Goal: Information Seeking & Learning: Learn about a topic

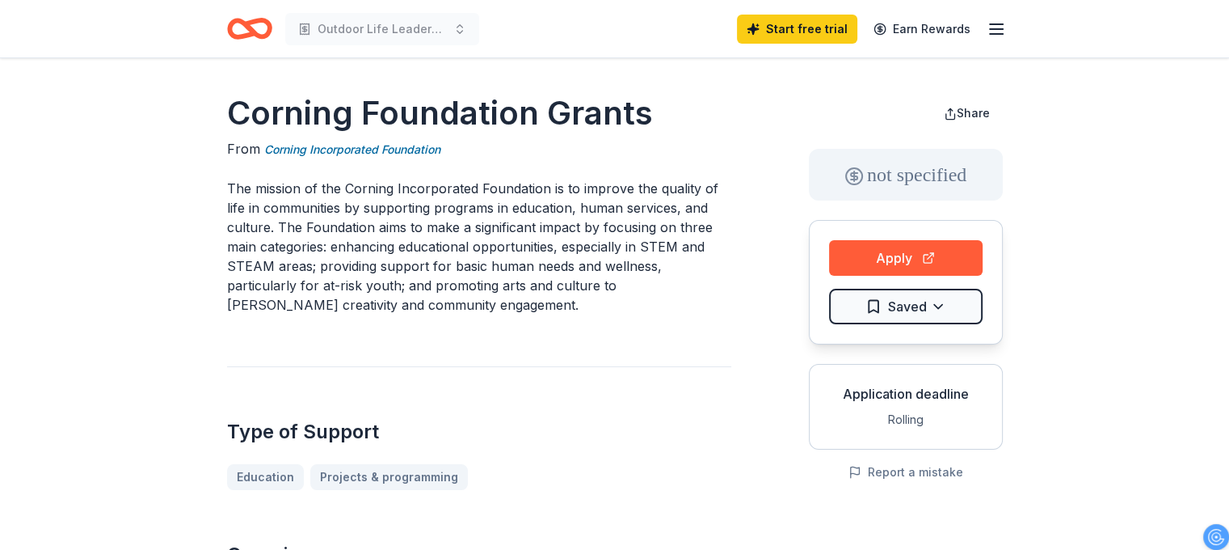
drag, startPoint x: 217, startPoint y: 106, endPoint x: 487, endPoint y: 312, distance: 339.7
click at [449, 235] on p "The mission of the Corning Incorporated Foundation is to improve the quality of…" at bounding box center [479, 247] width 504 height 136
click at [930, 310] on html "Outdoor Life Leadership: Empowering Young Men Through Adventure & Preparedness …" at bounding box center [614, 275] width 1229 height 550
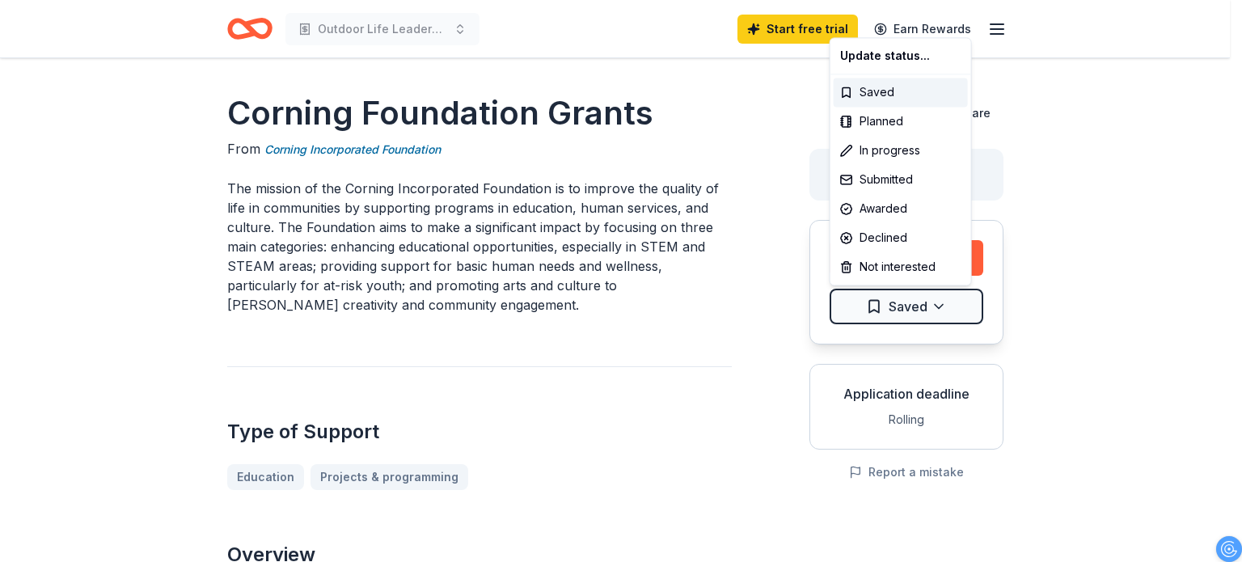
click at [1078, 239] on html "Outdoor Life Leadership: Empowering Young Men Through Adventure & Preparedness …" at bounding box center [621, 281] width 1242 height 562
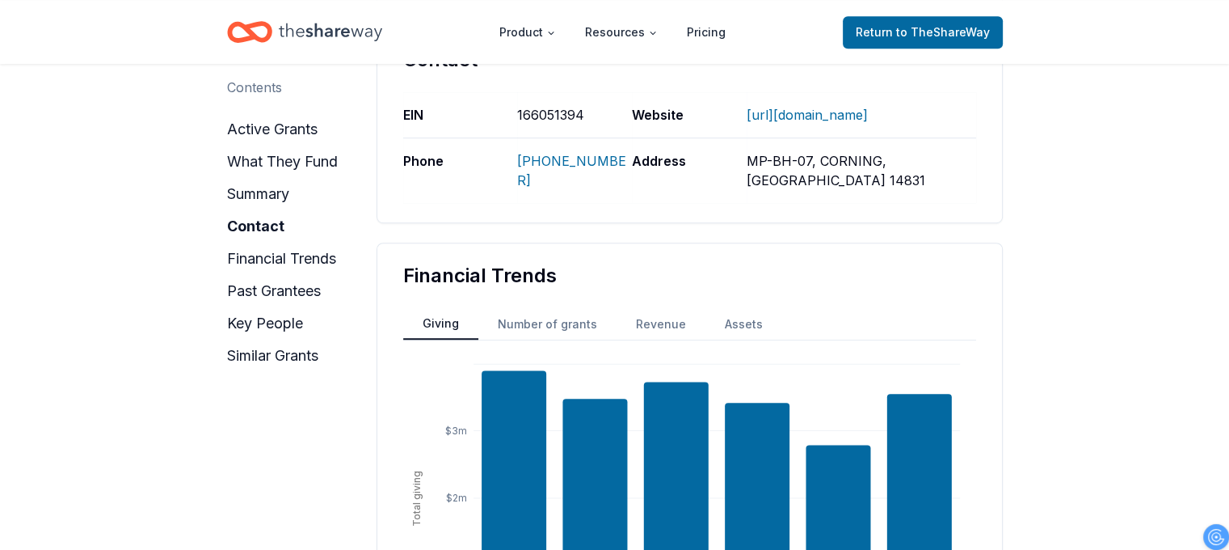
scroll to position [1132, 0]
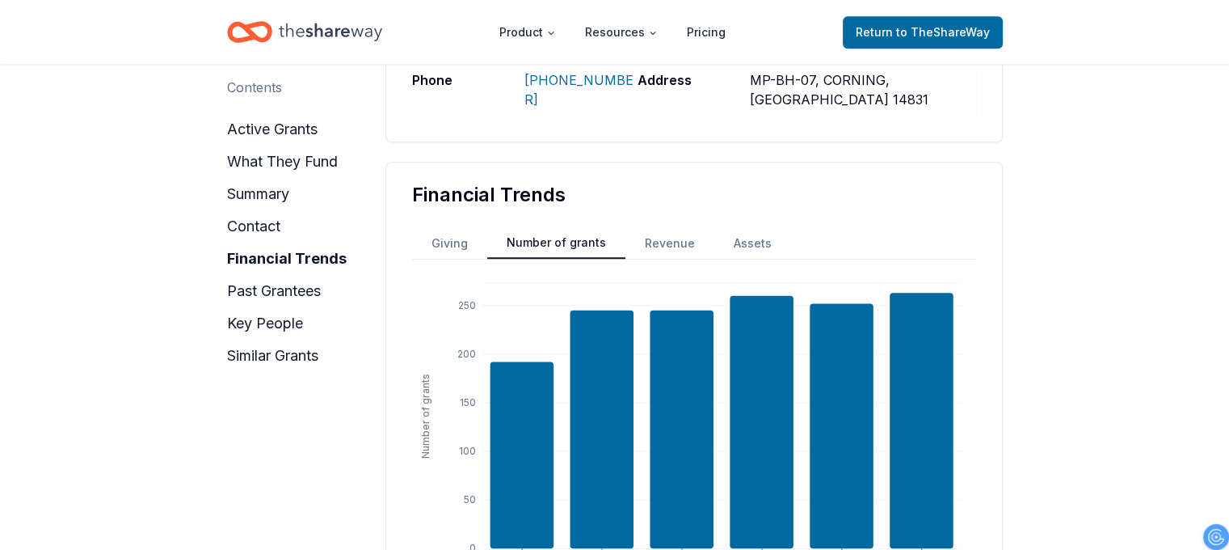
click at [538, 228] on button "Number of grants" at bounding box center [556, 243] width 138 height 31
click at [673, 229] on button "Revenue" at bounding box center [670, 243] width 89 height 29
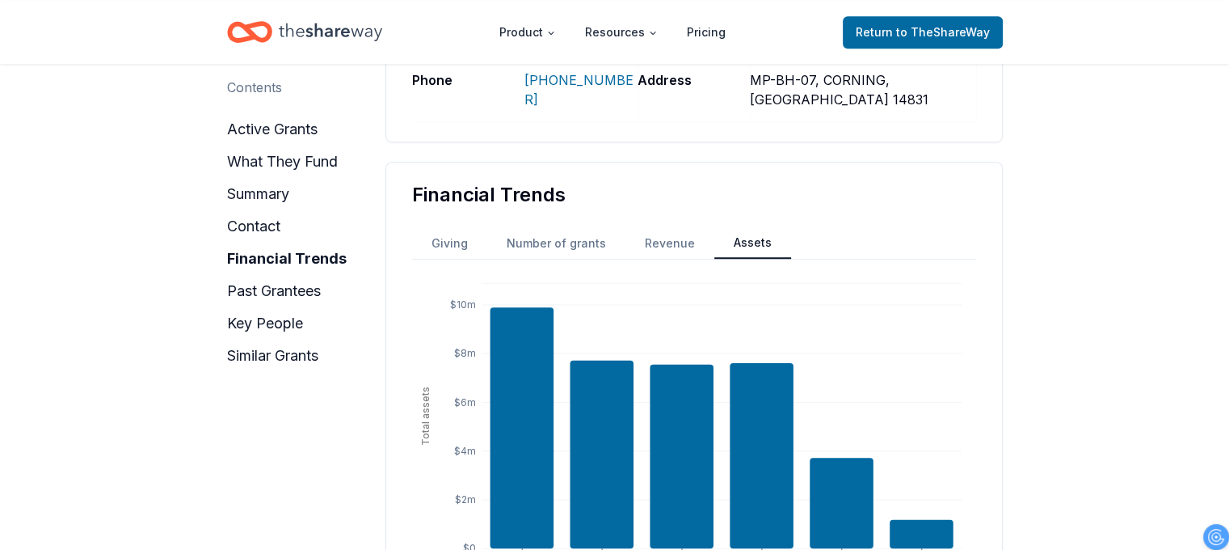
click at [751, 228] on button "Assets" at bounding box center [753, 243] width 77 height 31
click at [448, 229] on button "Giving" at bounding box center [449, 243] width 75 height 29
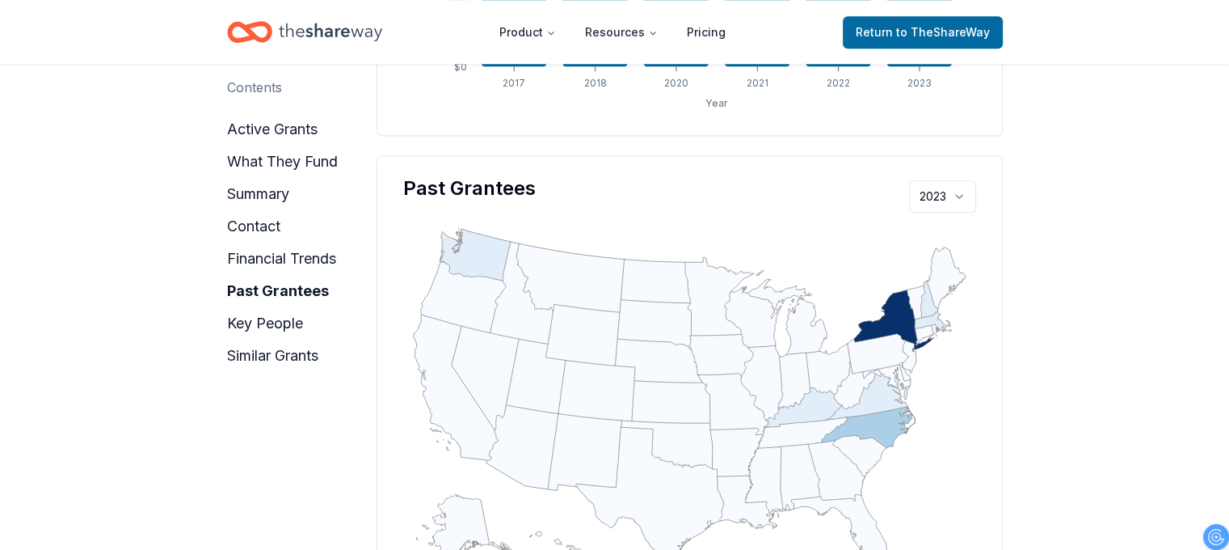
scroll to position [1617, 0]
click at [877, 399] on icon ":where(.plot-d6a7b5) { --plot-background: white; display: block; height: auto; …" at bounding box center [689, 400] width 573 height 359
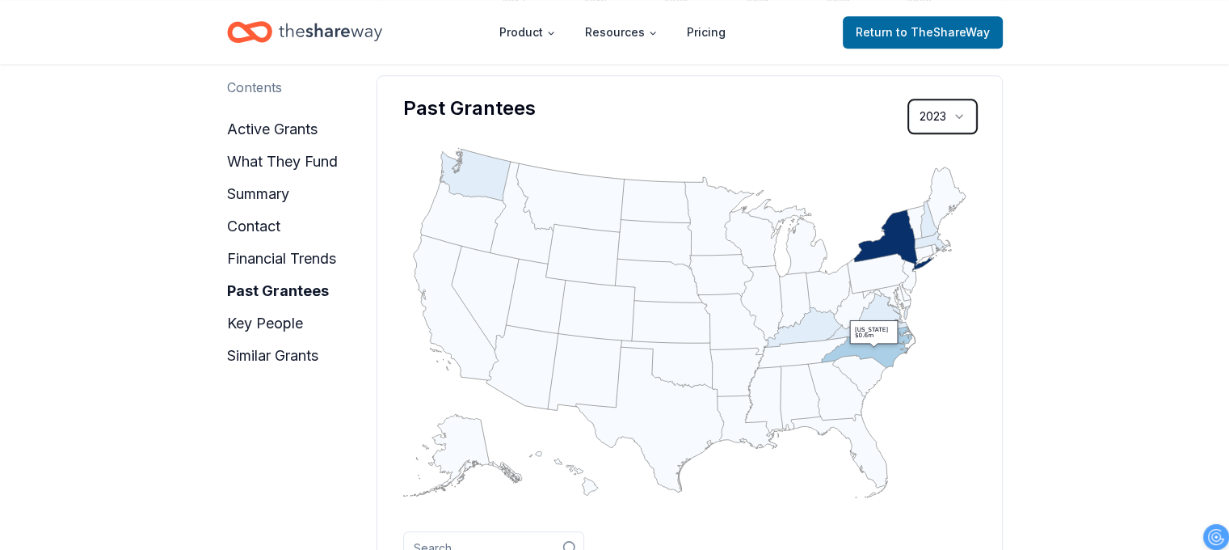
scroll to position [1778, 0]
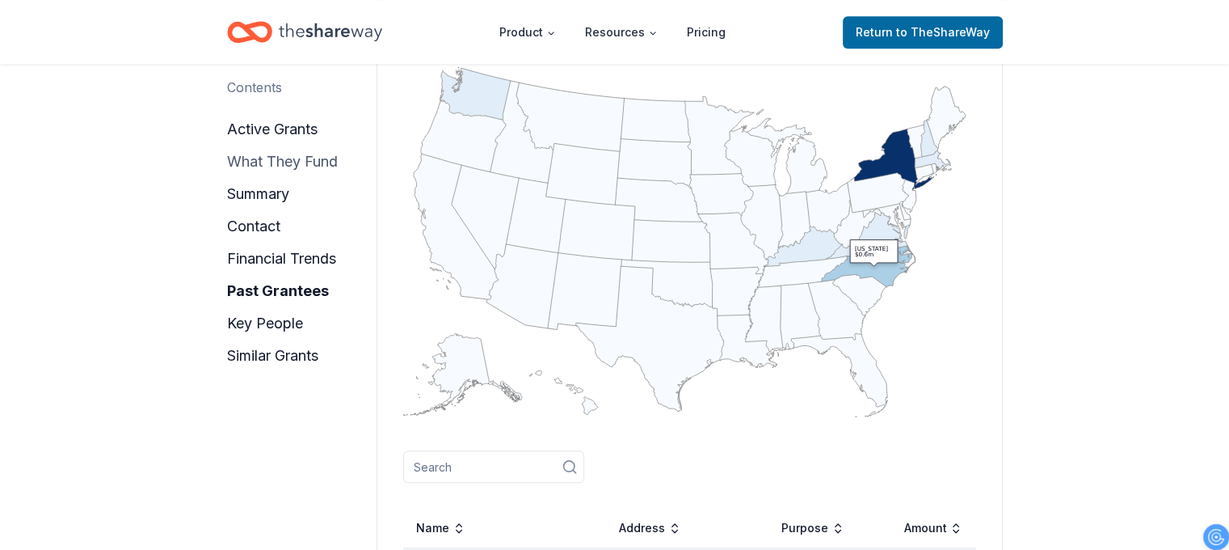
click at [318, 161] on button "what they fund" at bounding box center [282, 162] width 111 height 26
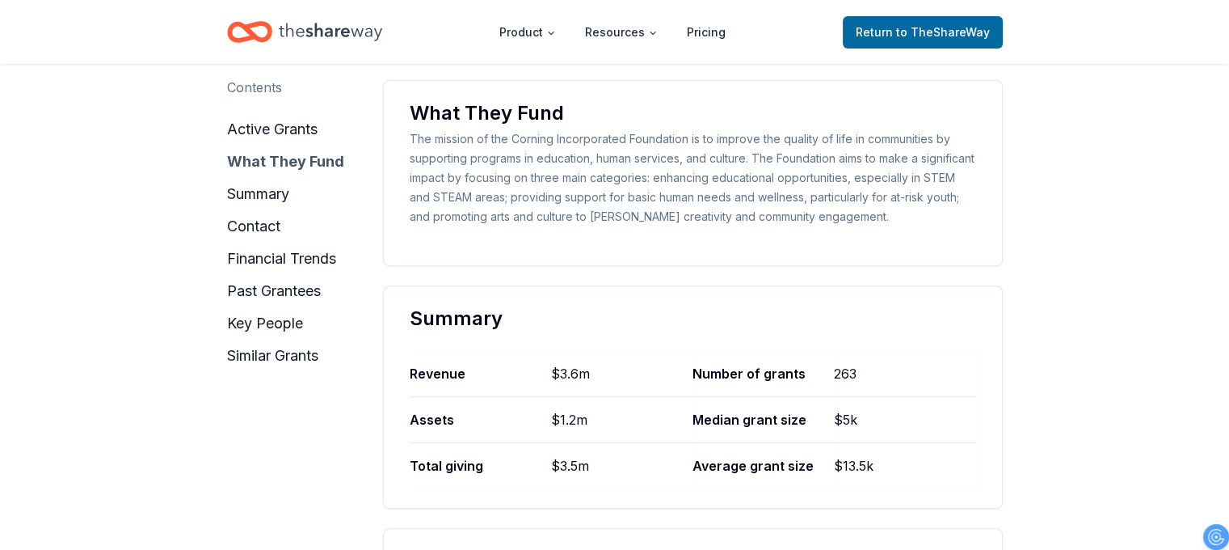
scroll to position [549, 0]
drag, startPoint x: 410, startPoint y: 138, endPoint x: 762, endPoint y: 214, distance: 360.5
click at [762, 214] on div "The mission of the Corning Incorporated Foundation is to improve the quality of…" at bounding box center [693, 178] width 567 height 97
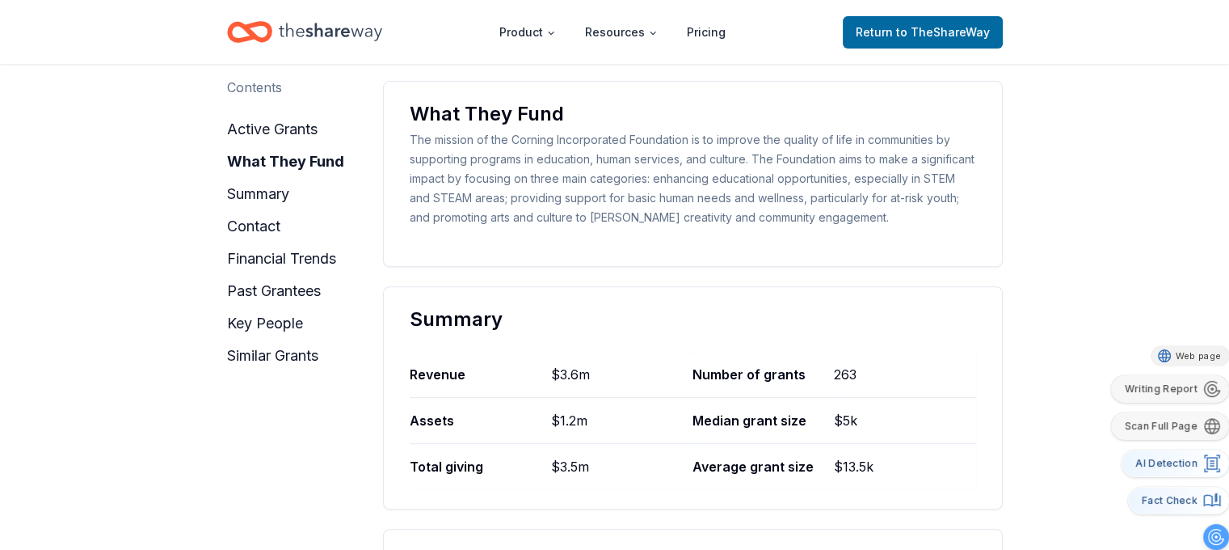
click at [1216, 535] on div at bounding box center [1217, 537] width 26 height 26
click at [1197, 462] on button "AI Detection" at bounding box center [1176, 462] width 108 height 27
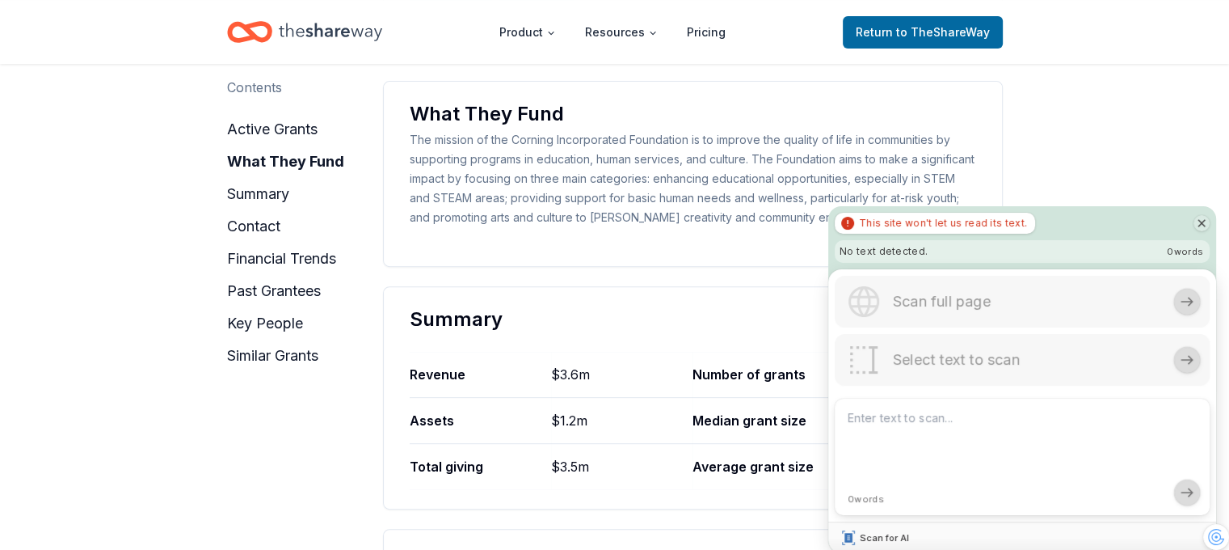
click at [1051, 444] on textarea at bounding box center [1006, 447] width 317 height 78
paste textarea "Outdoor Life Leadership empowers young men (ages 7-24) with needed life skills …"
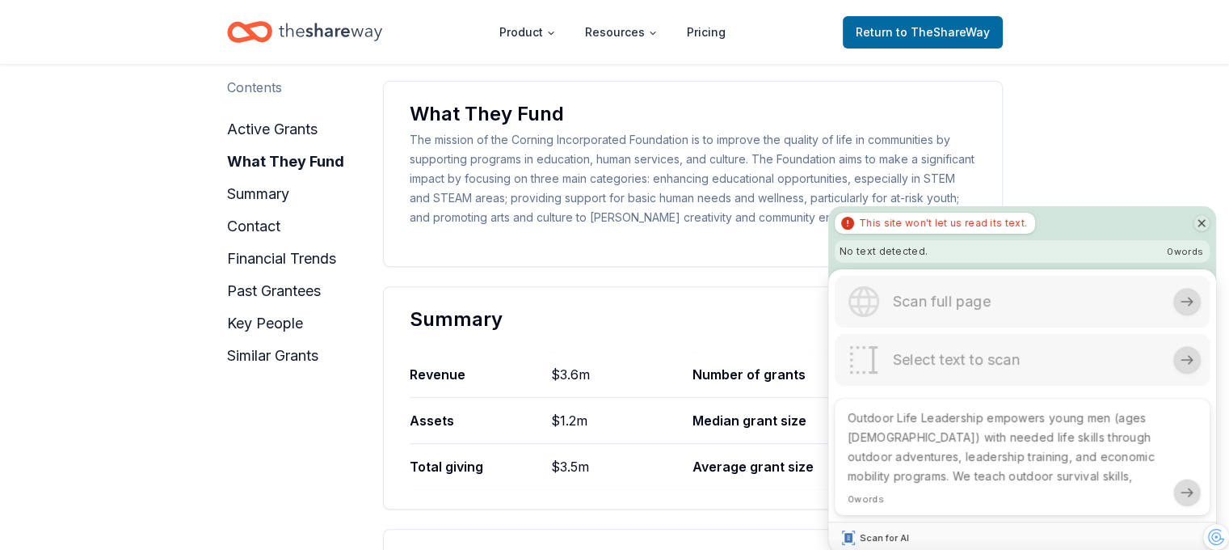
scroll to position [113, 0]
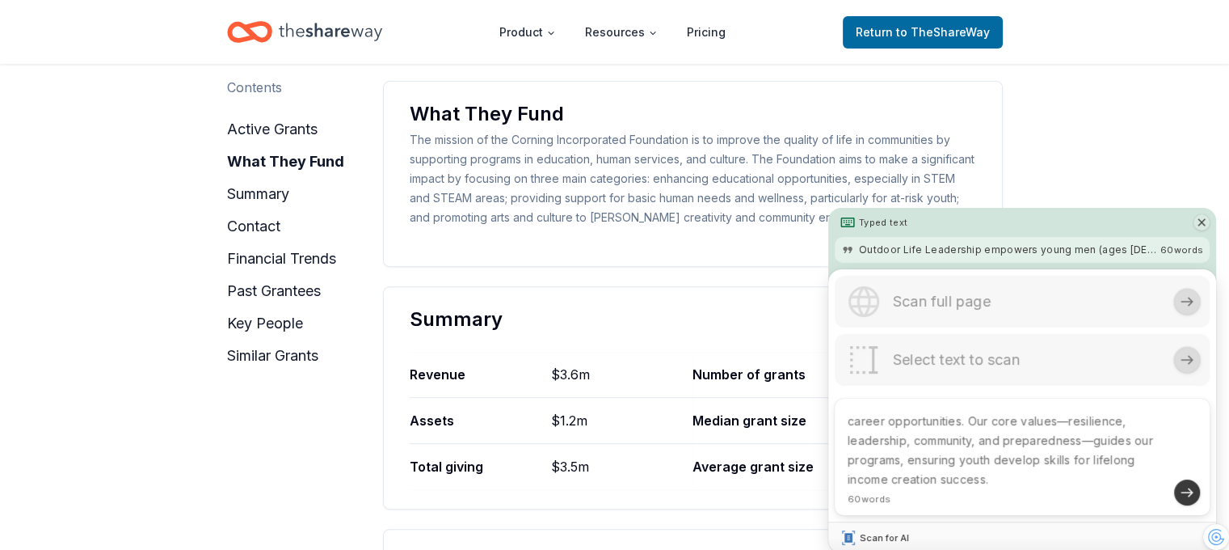
type textarea "Outdoor Life Leadership empowers young men (ages 7-24) with needed life skills …"
click at [1190, 487] on icon at bounding box center [1187, 492] width 19 height 19
